Goal: Navigation & Orientation: Understand site structure

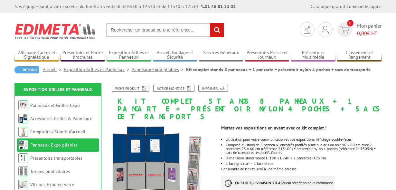
scroll to position [51, 0]
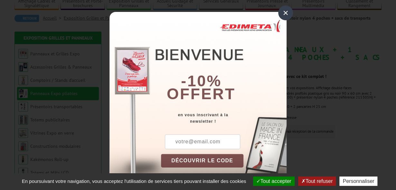
click at [283, 13] on div "×" at bounding box center [285, 12] width 15 height 15
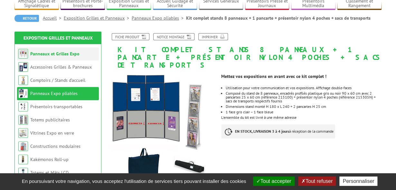
click at [70, 53] on link "Panneaux et Grilles Expo" at bounding box center [54, 54] width 49 height 6
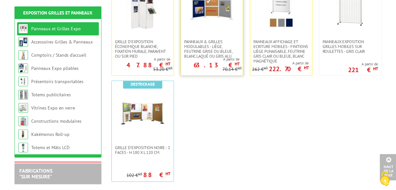
scroll to position [309, 0]
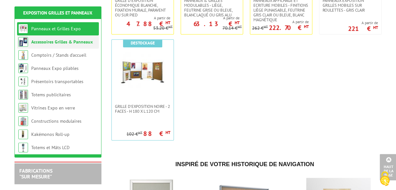
click at [63, 42] on link "Accessoires Grilles & Panneaux" at bounding box center [61, 42] width 61 height 6
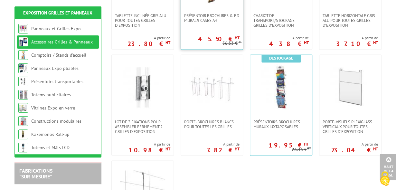
scroll to position [412, 0]
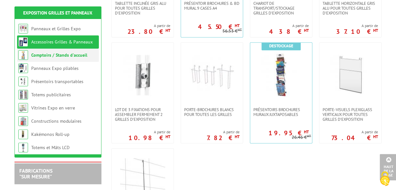
click at [75, 55] on link "Comptoirs / Stands d'accueil" at bounding box center [59, 55] width 56 height 6
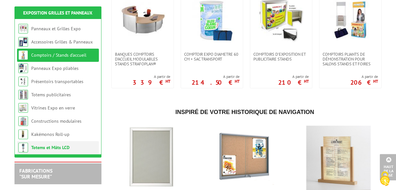
scroll to position [147, 0]
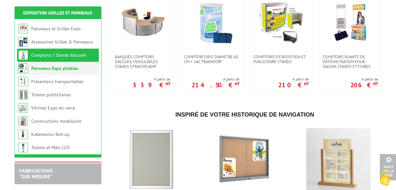
click at [59, 68] on link "Panneaux Expo pliables" at bounding box center [54, 68] width 47 height 6
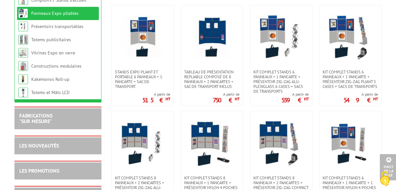
scroll to position [129, 0]
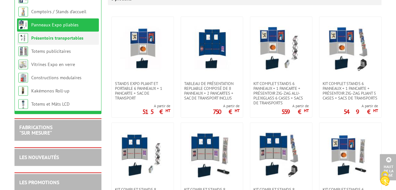
click at [58, 35] on link "Présentoirs transportables" at bounding box center [57, 38] width 52 height 6
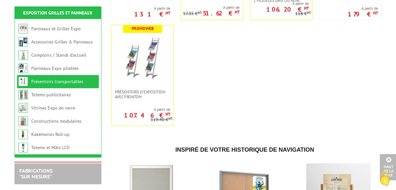
scroll to position [154, 0]
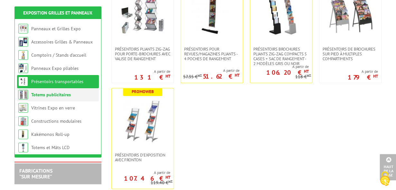
click at [48, 94] on link "Totems publicitaires" at bounding box center [51, 95] width 40 height 6
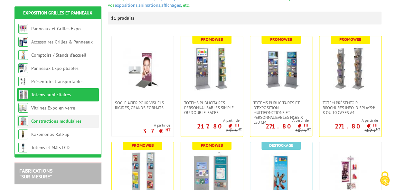
scroll to position [129, 0]
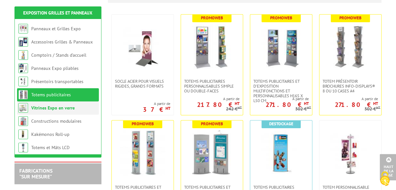
click at [59, 108] on link "Vitrines Expo en verre" at bounding box center [52, 108] width 43 height 6
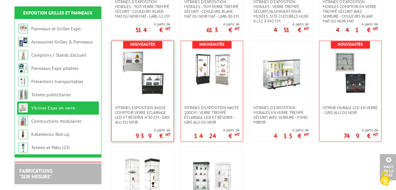
scroll to position [309, 0]
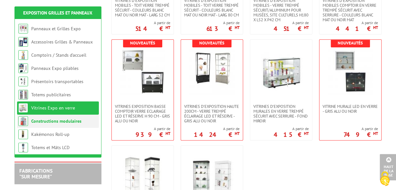
click at [41, 121] on link "Constructions modulaires" at bounding box center [56, 121] width 50 height 6
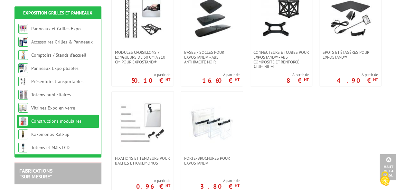
scroll to position [309, 0]
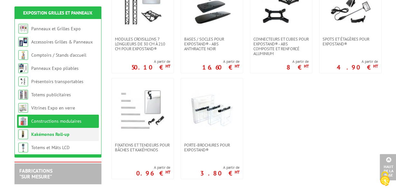
click at [42, 135] on link "Kakémonos Roll-up" at bounding box center [50, 134] width 38 height 6
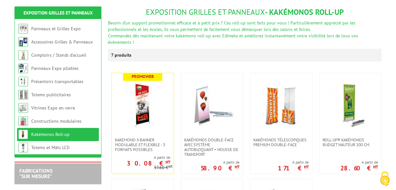
scroll to position [103, 0]
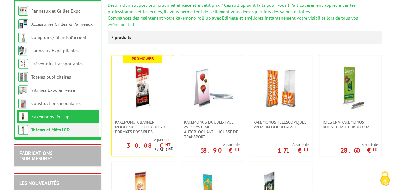
click at [50, 127] on link "Totems et Mâts LCD" at bounding box center [50, 130] width 38 height 6
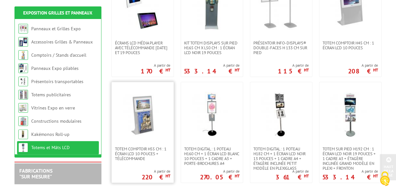
scroll to position [180, 0]
